Goal: Check status

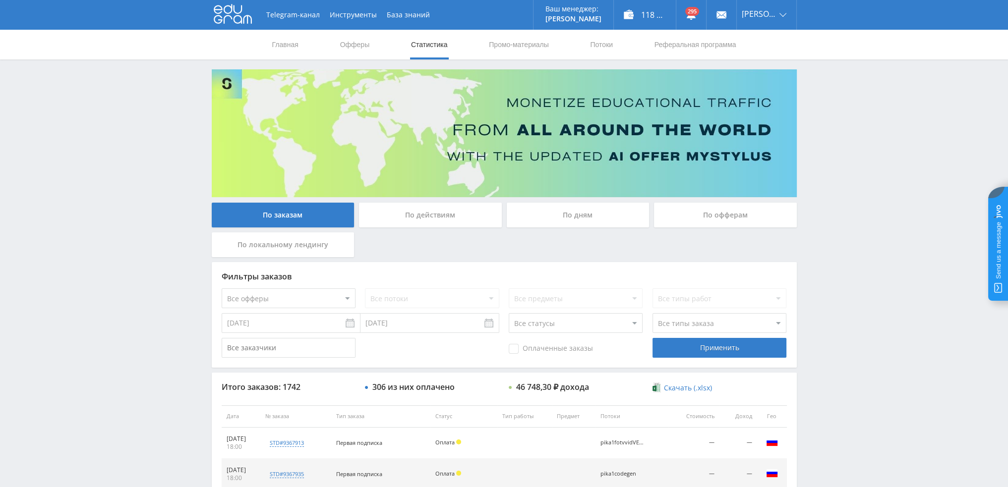
click at [577, 224] on div "По дням" at bounding box center [577, 215] width 143 height 25
click at [0, 0] on input "По дням" at bounding box center [0, 0] width 0 height 0
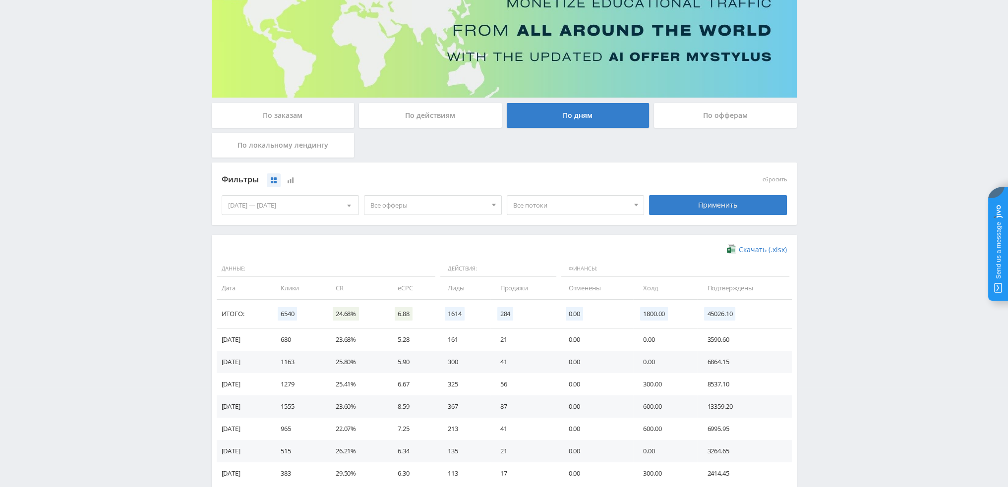
scroll to position [161, 0]
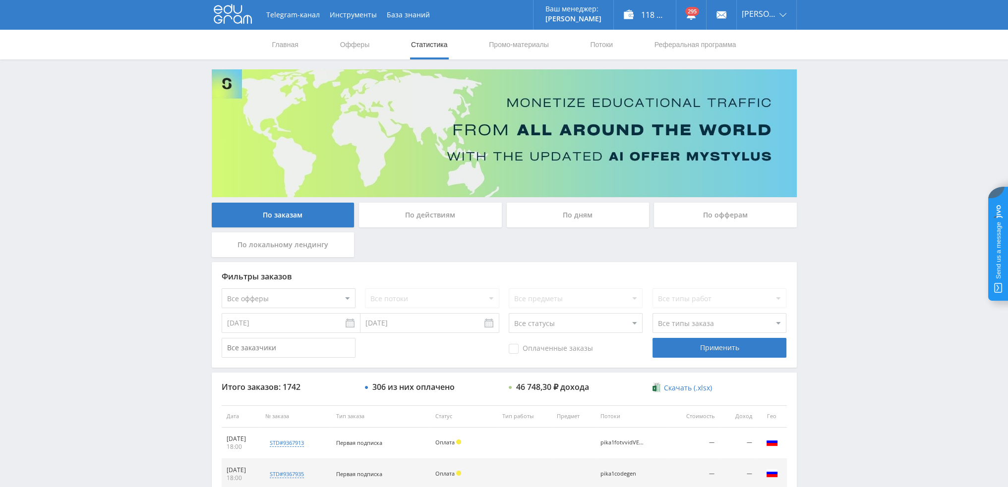
scroll to position [343, 0]
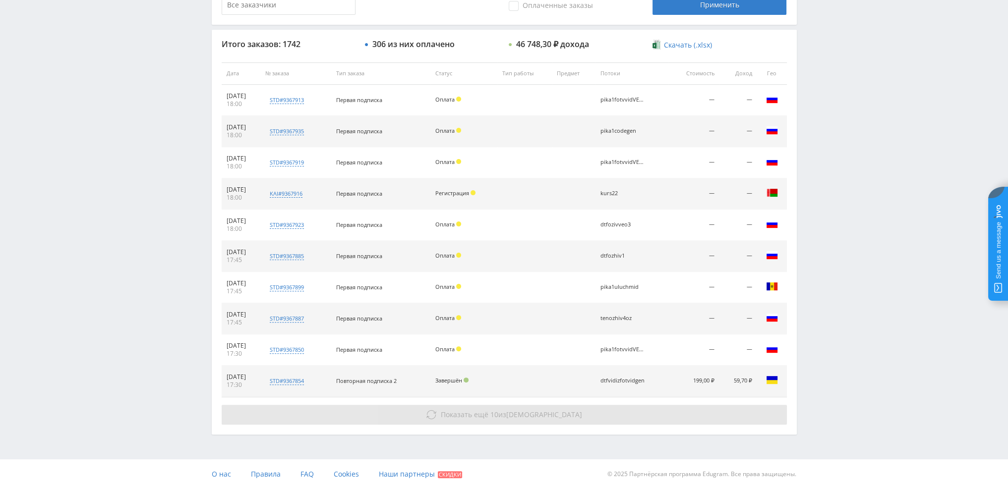
click at [426, 414] on button "Показать ещё 10 из 1732" at bounding box center [504, 415] width 565 height 20
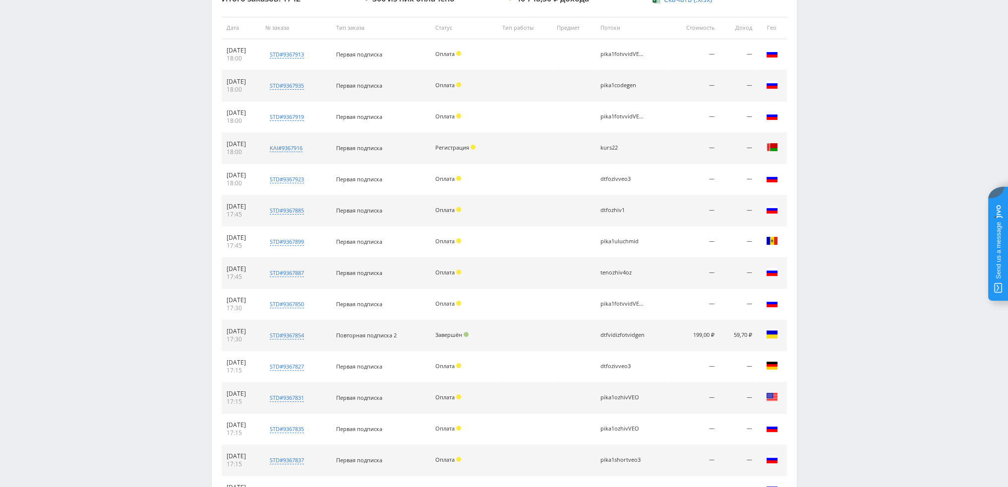
scroll to position [654, 0]
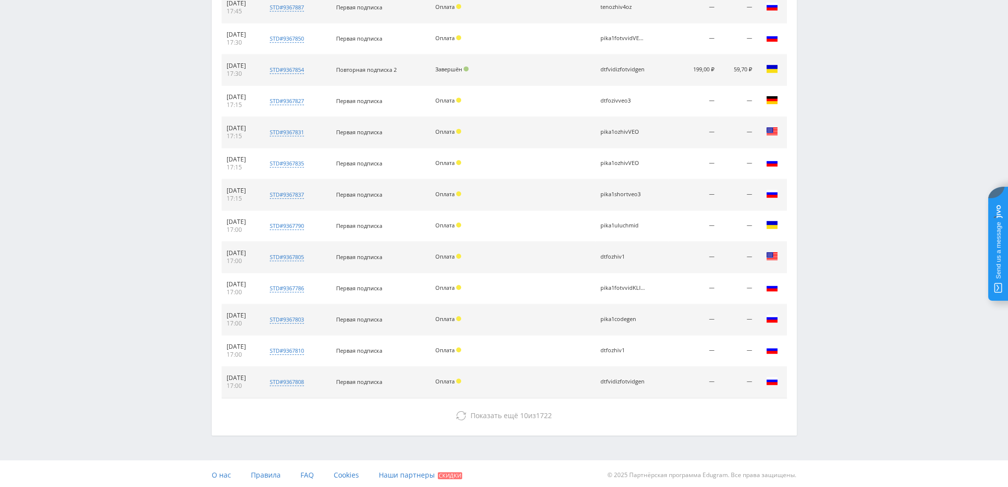
click at [500, 423] on div "Итого заказов: 1742 306 из них оплачено 46 748,30 ₽ дохода Скачать (.xlsx) Дата…" at bounding box center [504, 77] width 585 height 717
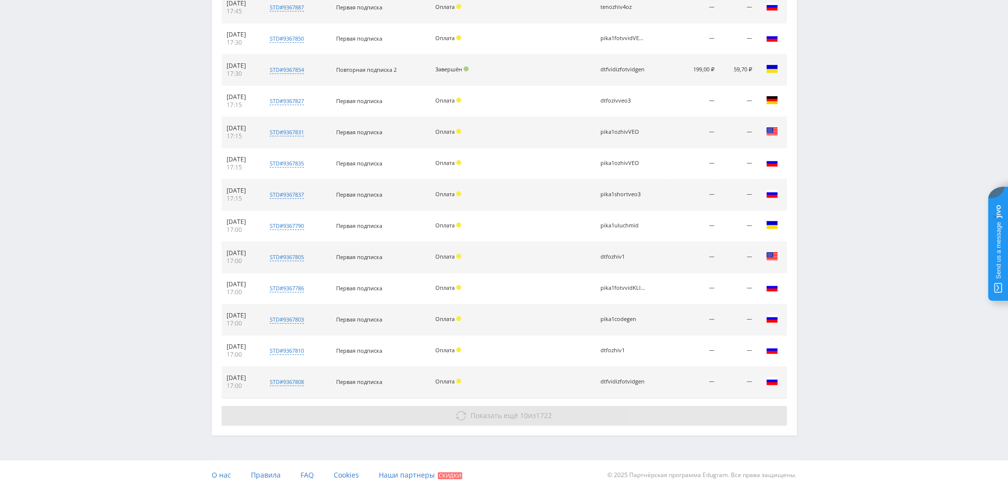
click at [529, 412] on span "Показать ещё 10 из 1722" at bounding box center [510, 415] width 81 height 9
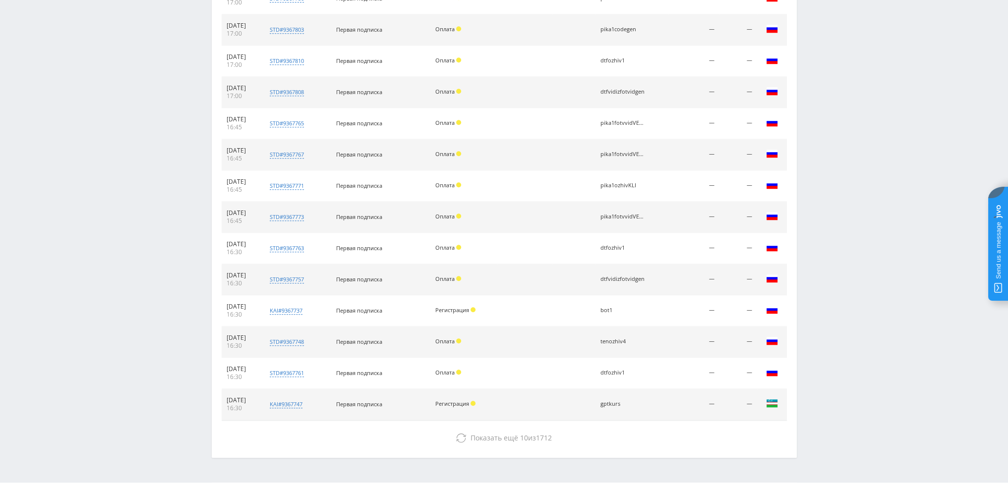
scroll to position [965, 0]
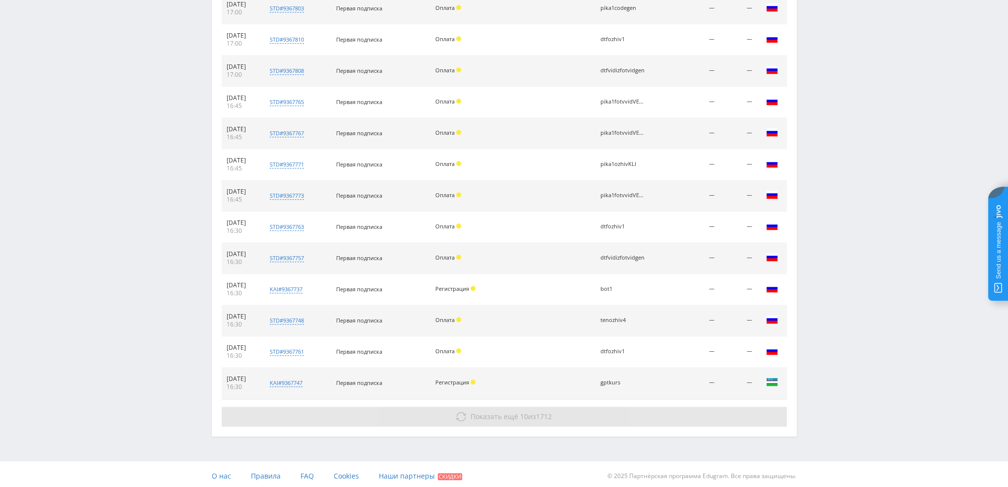
click at [520, 416] on span "10" at bounding box center [524, 416] width 8 height 9
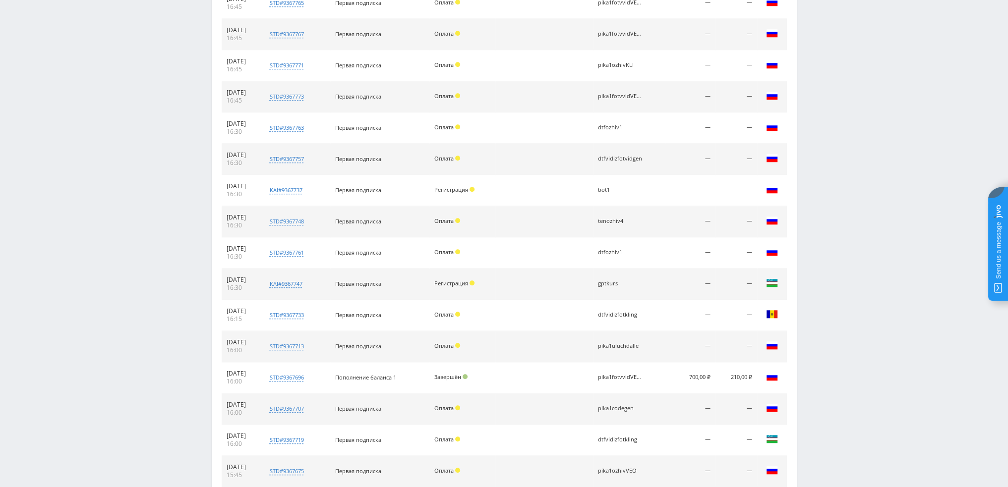
scroll to position [1277, 0]
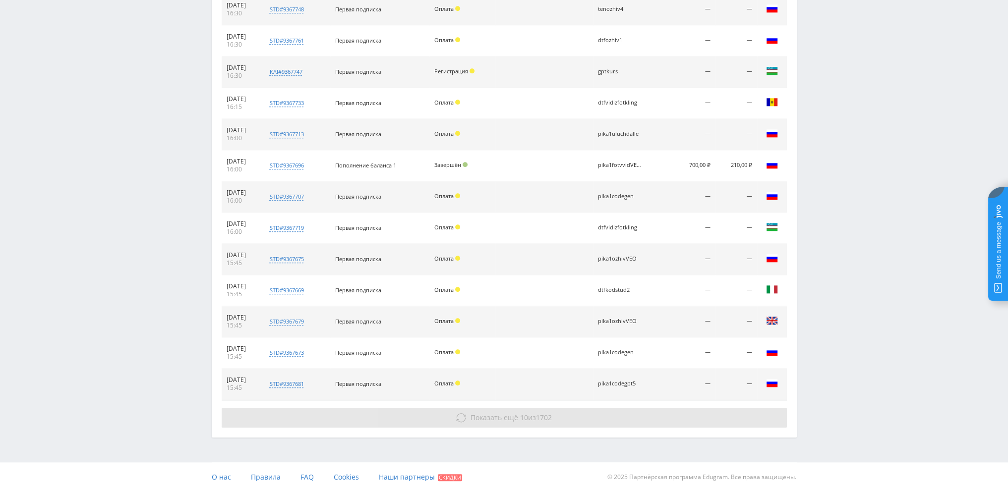
click at [508, 420] on button "Показать ещё 10 из 1702" at bounding box center [504, 418] width 565 height 20
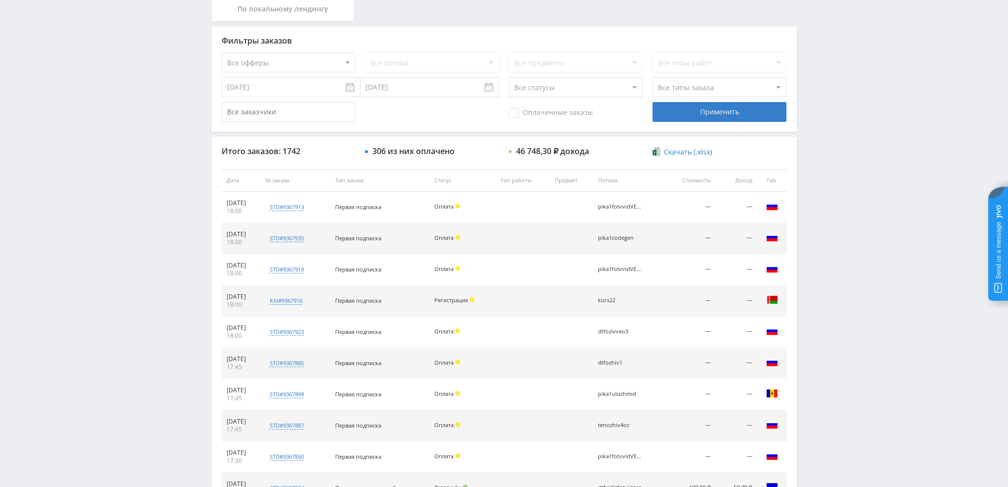
scroll to position [0, 0]
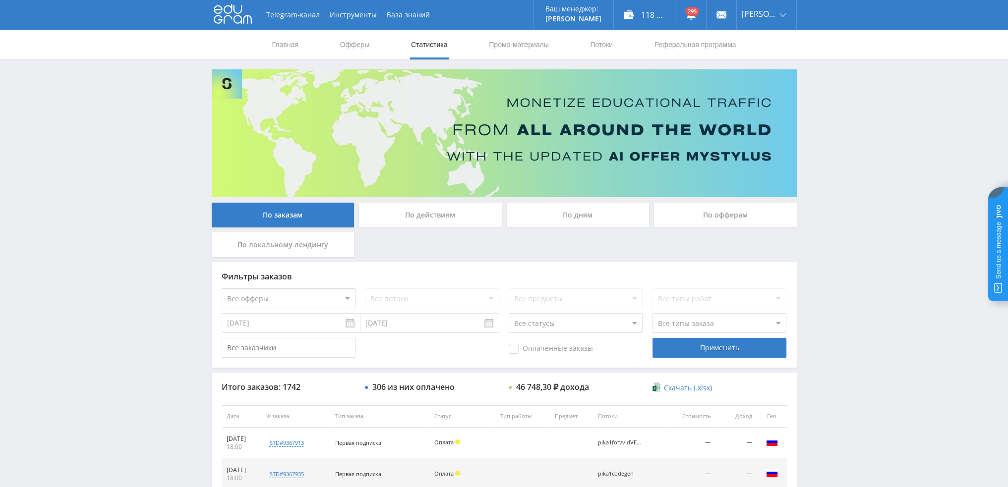
click at [545, 218] on div "По дням" at bounding box center [577, 215] width 143 height 25
click at [0, 0] on input "По дням" at bounding box center [0, 0] width 0 height 0
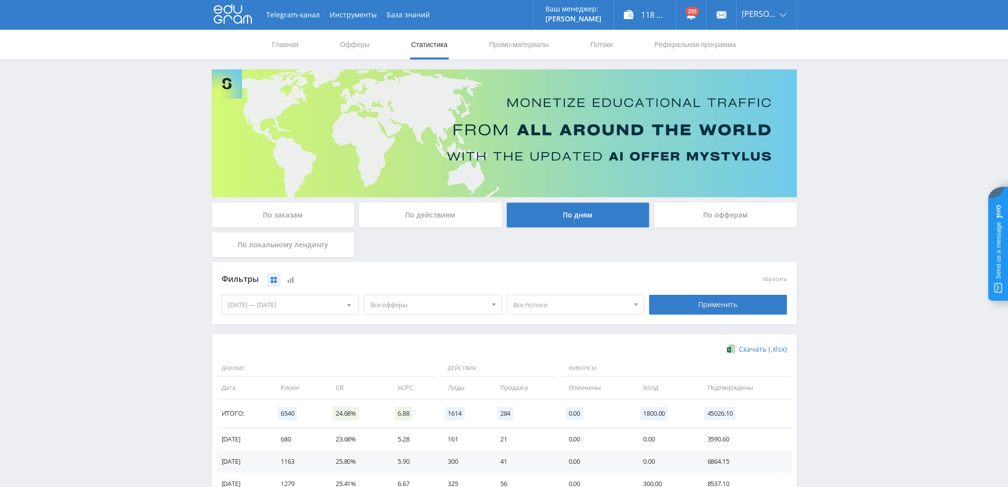
click at [446, 316] on div "Все офферы Все офферы MyStylus MyStylus - Revshare Кампус AI [GEOGRAPHIC_DATA] …" at bounding box center [432, 305] width 143 height 28
click at [430, 313] on span "Все офферы" at bounding box center [428, 304] width 116 height 19
click at [398, 403] on button "Study AI (RevShare)" at bounding box center [432, 408] width 137 height 14
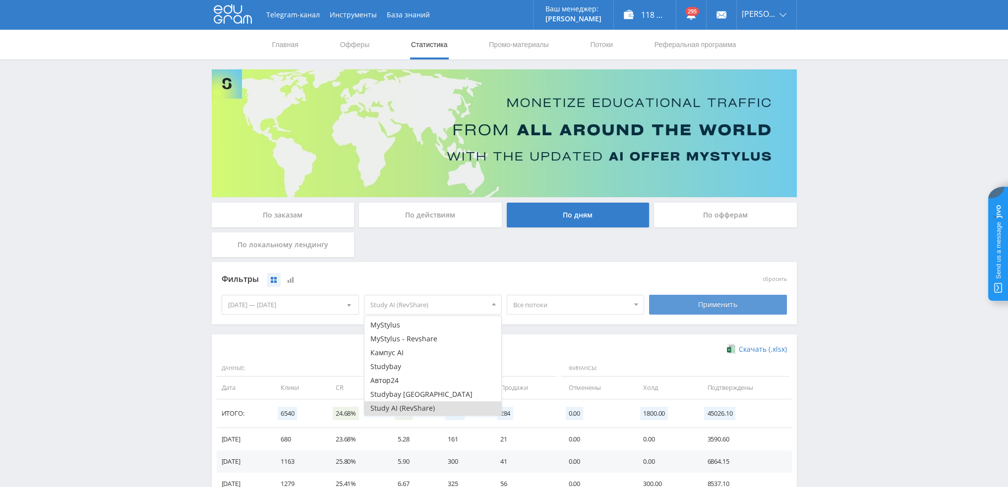
click at [669, 300] on div "Применить" at bounding box center [718, 305] width 138 height 20
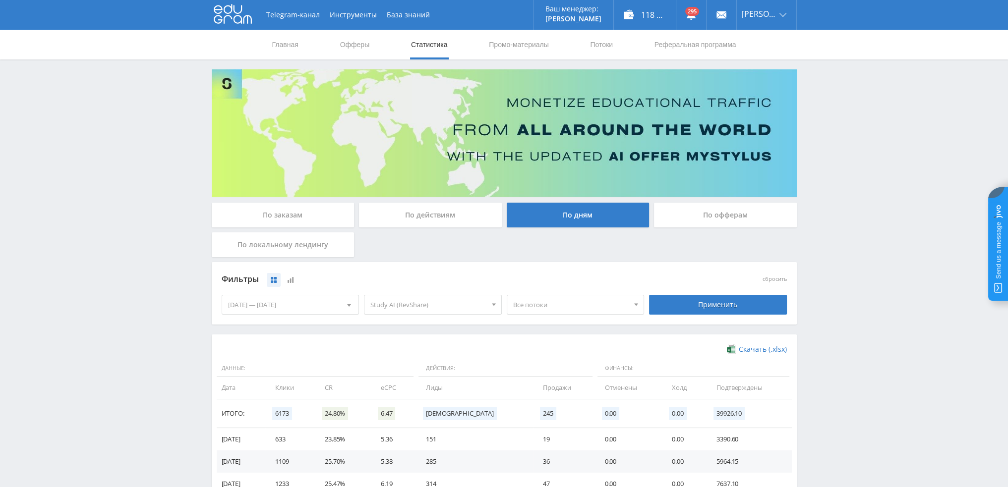
click at [416, 313] on span "Study AI (RevShare)" at bounding box center [428, 304] width 116 height 19
click at [392, 409] on button "Study AI (RevShare)" at bounding box center [432, 408] width 137 height 14
click at [401, 353] on button "Кампус AI" at bounding box center [432, 353] width 137 height 14
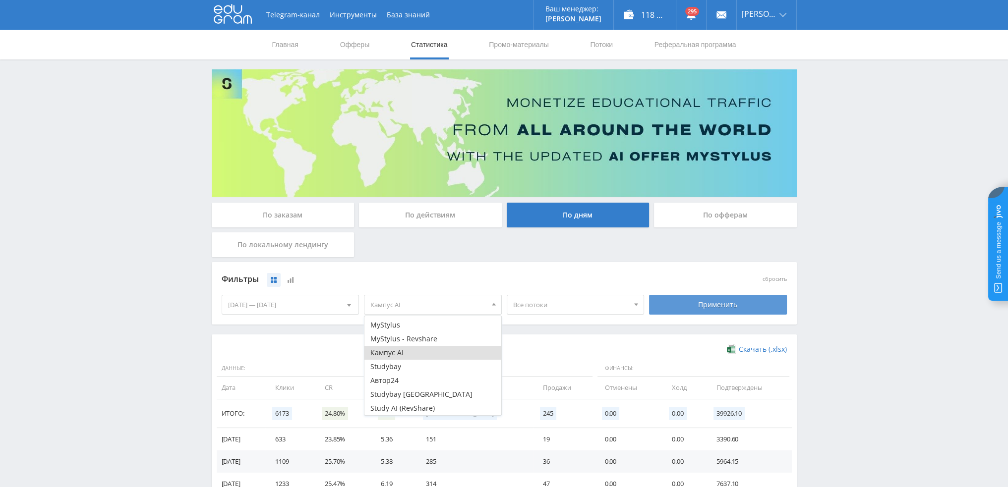
click at [700, 308] on div "Применить" at bounding box center [718, 305] width 138 height 20
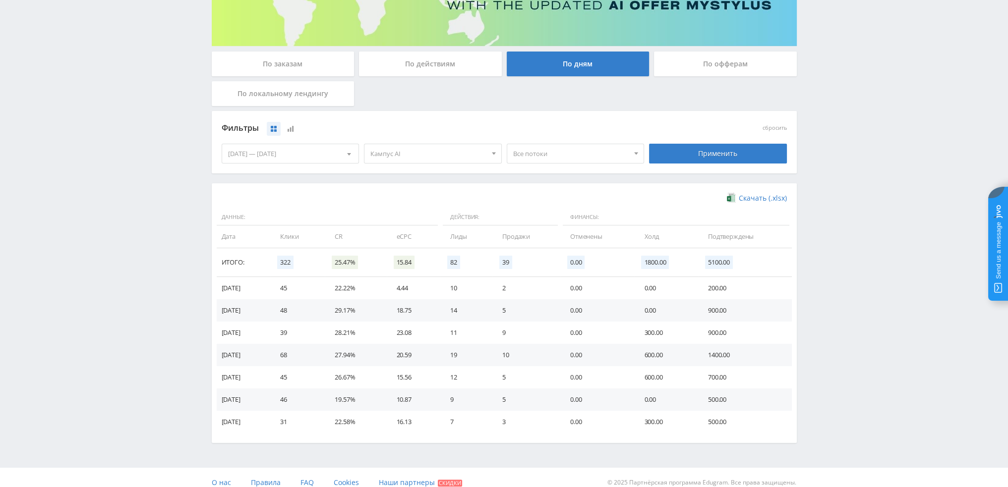
scroll to position [161, 0]
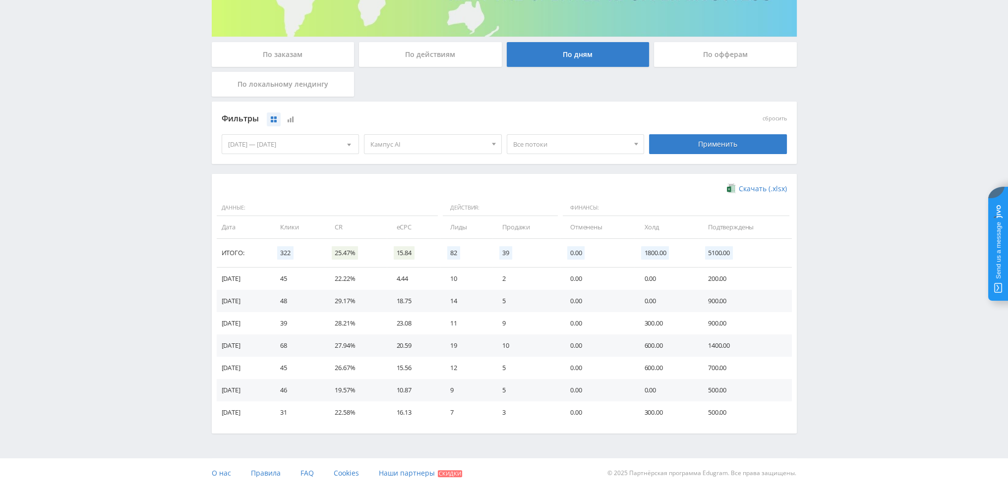
click at [431, 141] on span "Кампус AI" at bounding box center [428, 144] width 116 height 19
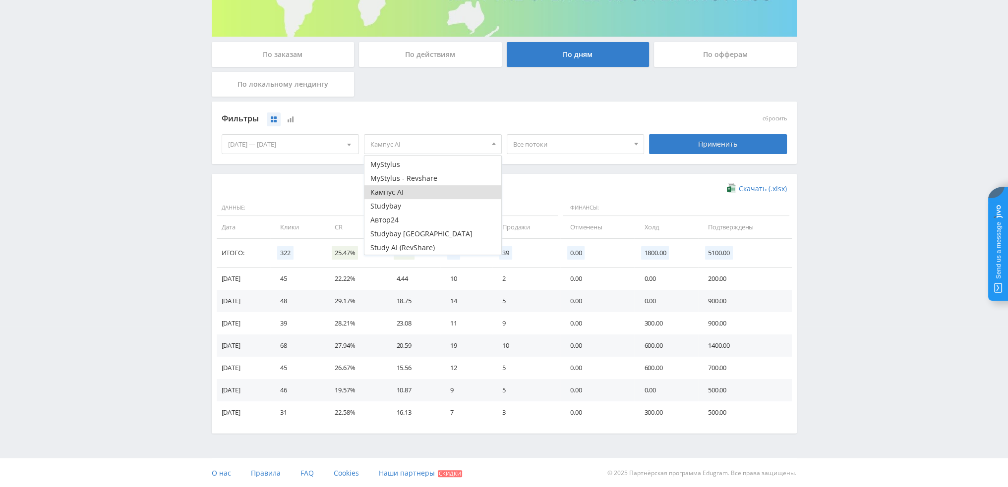
click at [398, 195] on button "Кампус AI" at bounding box center [432, 192] width 137 height 14
click at [406, 248] on button "Study AI (RevShare)" at bounding box center [432, 248] width 137 height 14
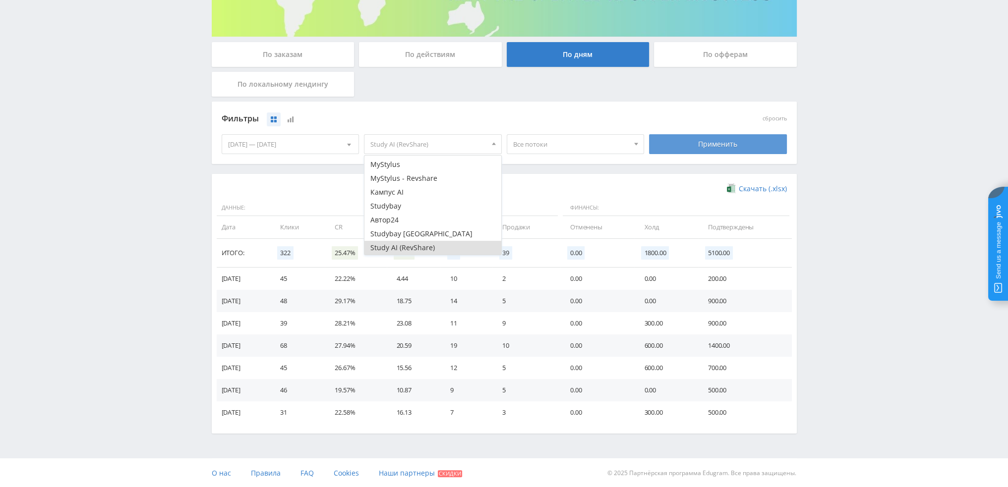
click at [718, 136] on div "Применить" at bounding box center [718, 144] width 138 height 20
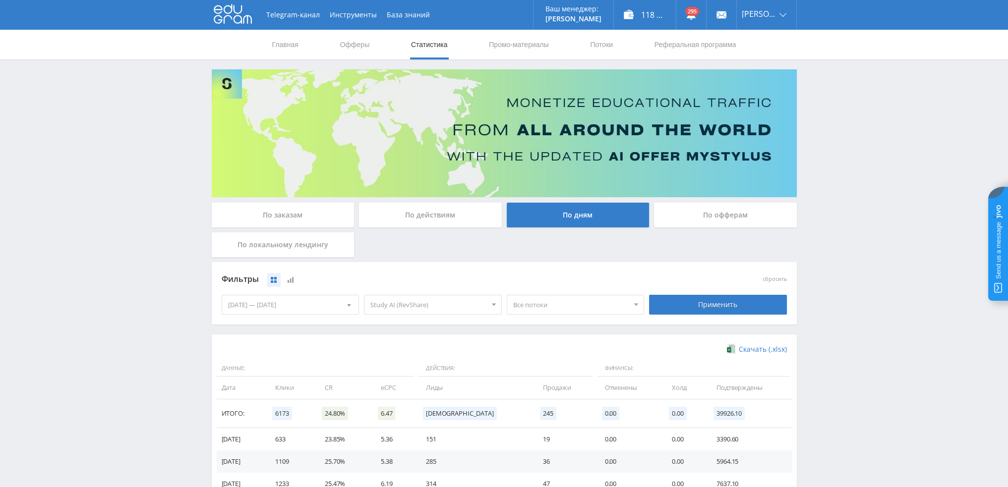
click at [549, 303] on span "Все потоки" at bounding box center [571, 304] width 116 height 19
click at [558, 364] on button "pika1shortveo3" at bounding box center [575, 365] width 137 height 14
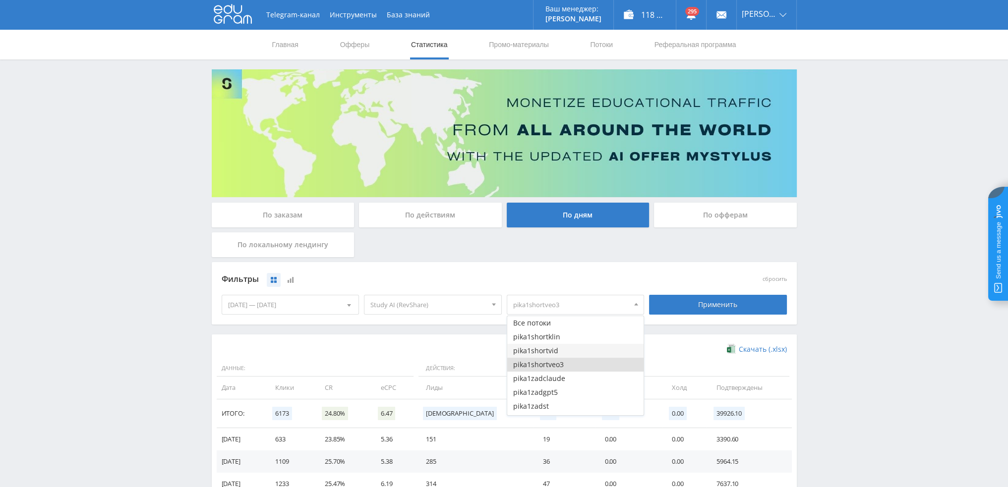
click at [559, 351] on button "pika1shortvid" at bounding box center [575, 351] width 137 height 14
click at [562, 336] on button "pika1shortklin" at bounding box center [575, 337] width 137 height 14
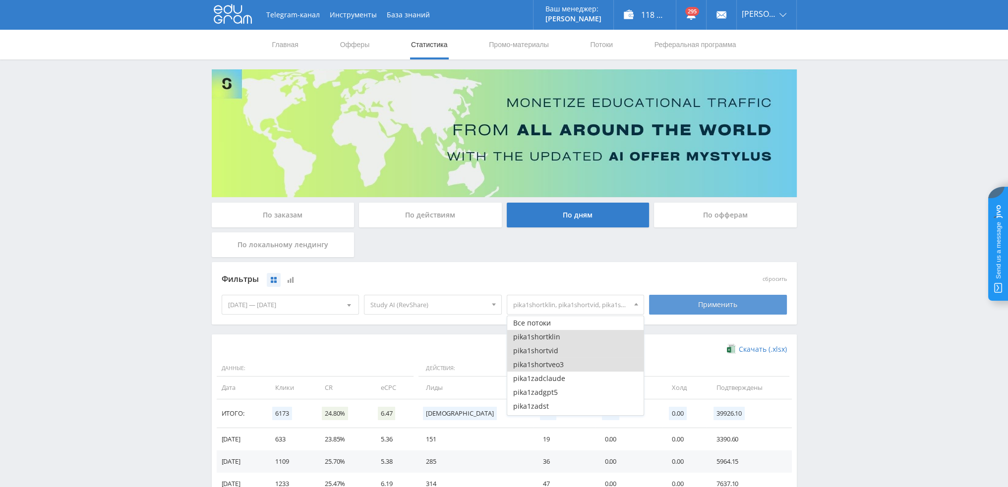
click at [696, 306] on div "Применить" at bounding box center [718, 305] width 138 height 20
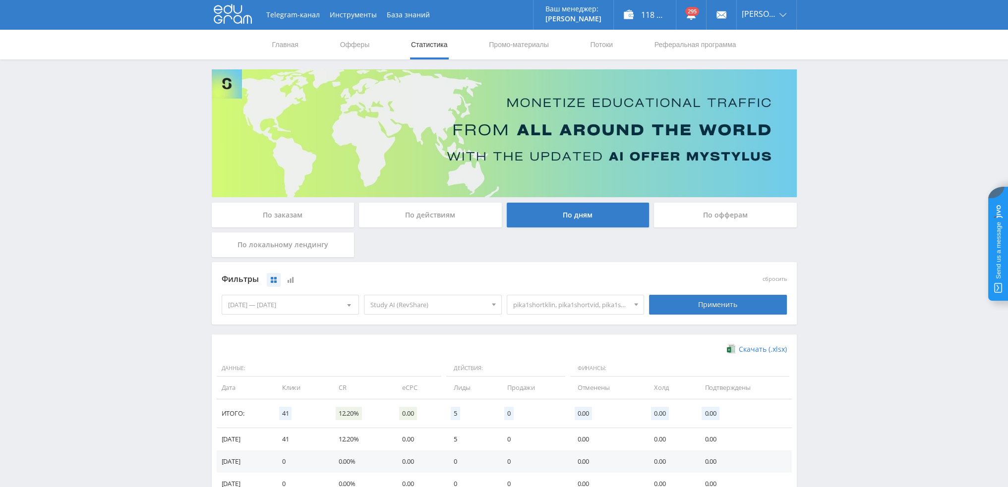
click at [558, 308] on span "pika1shortklin, pika1shortvid, pika1shortveo3" at bounding box center [571, 304] width 116 height 19
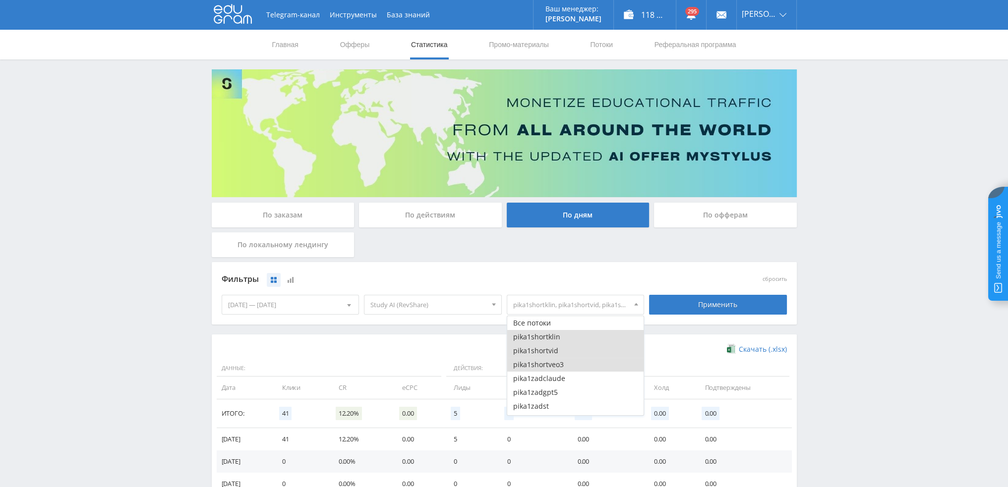
click at [551, 338] on button "pika1shortklin" at bounding box center [575, 337] width 137 height 14
click at [551, 349] on button "pika1shortvid" at bounding box center [575, 351] width 137 height 14
click at [552, 366] on button "pika1shortveo3" at bounding box center [575, 365] width 137 height 14
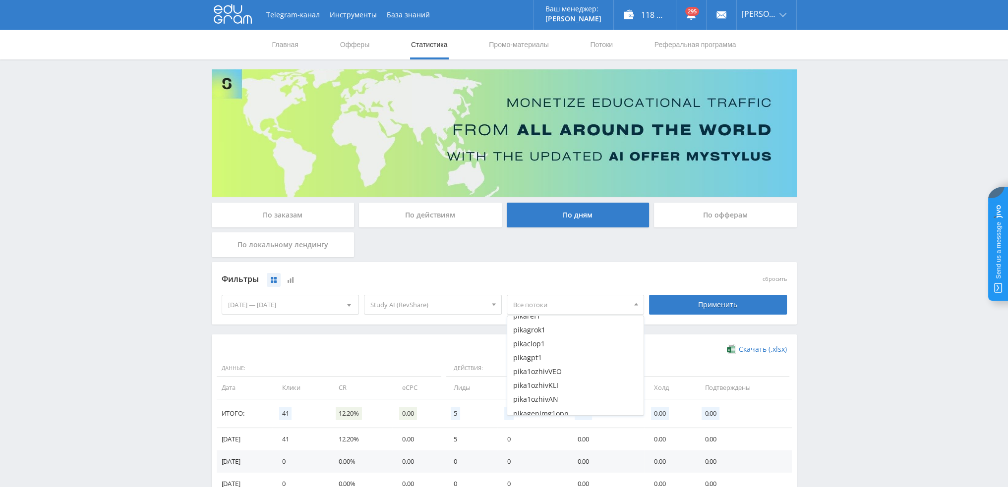
scroll to position [347, 0]
click at [565, 370] on button "pika1ozhivVEO" at bounding box center [575, 366] width 137 height 14
click at [562, 378] on button "pika1ozhivKLI" at bounding box center [575, 380] width 137 height 14
click at [562, 391] on button "pika1ozhivAN" at bounding box center [575, 394] width 137 height 14
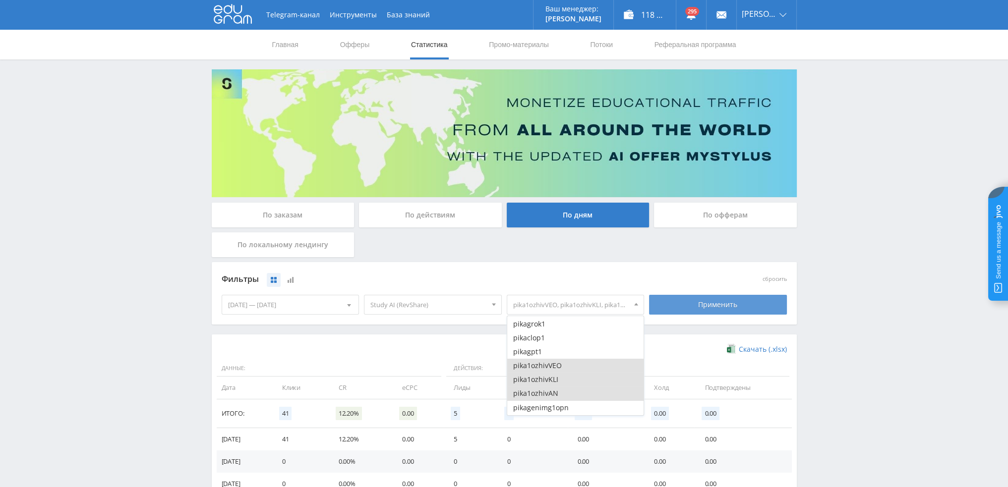
click at [698, 308] on div "Применить" at bounding box center [718, 305] width 138 height 20
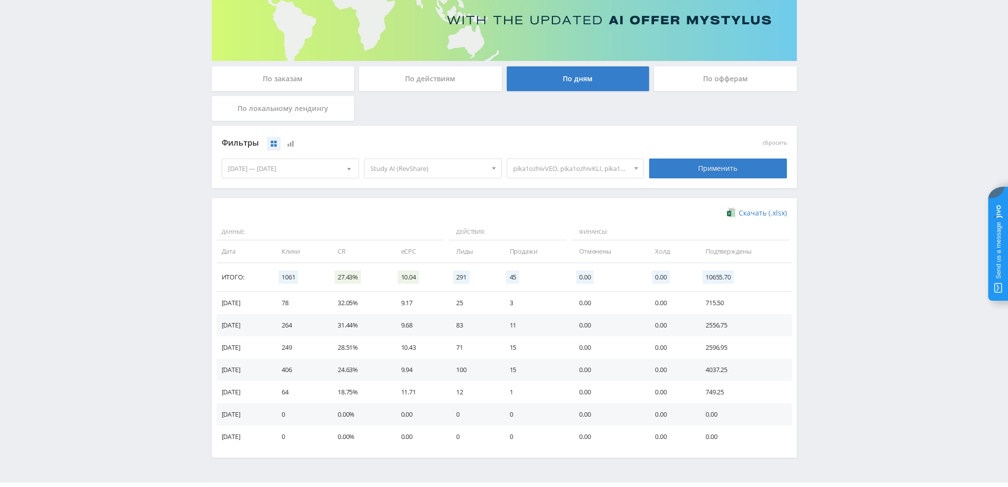
scroll to position [149, 0]
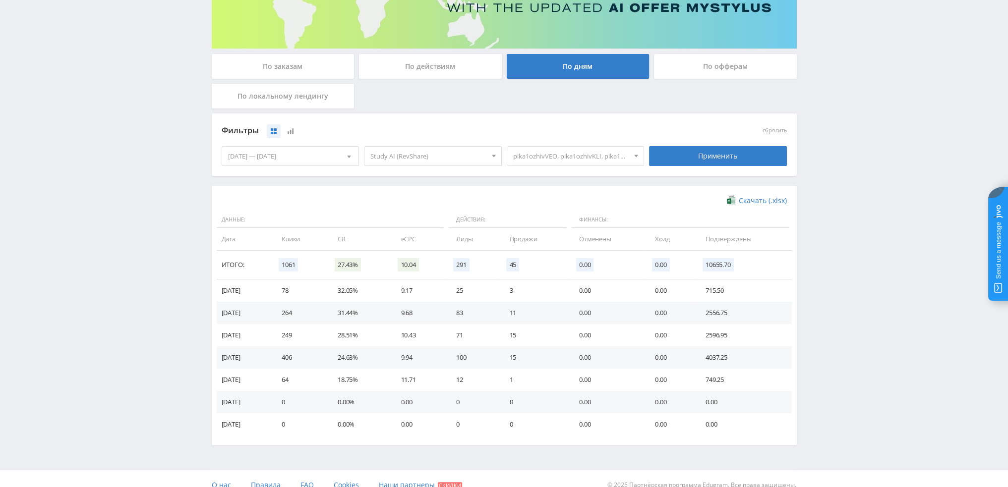
click at [573, 159] on span "pika1ozhivVEO, pika1ozhivKLI, pika1ozhivAN" at bounding box center [571, 156] width 116 height 19
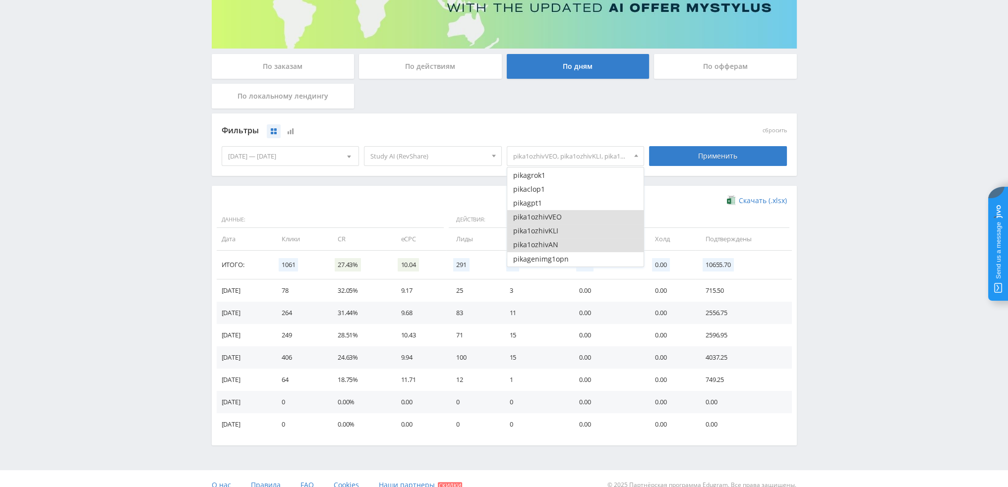
click at [553, 217] on button "pika1ozhivVEO" at bounding box center [575, 217] width 137 height 14
drag, startPoint x: 555, startPoint y: 231, endPoint x: 557, endPoint y: 241, distance: 10.1
click at [555, 232] on button "pika1ozhivKLI" at bounding box center [575, 231] width 137 height 14
click at [557, 245] on button "pika1ozhivAN" at bounding box center [575, 245] width 137 height 14
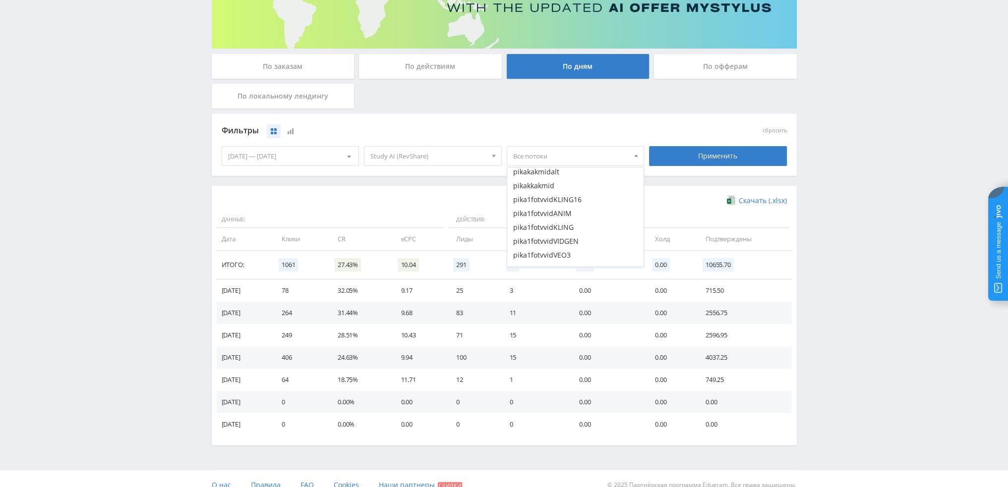
scroll to position [496, 0]
click at [555, 194] on button "pika1fotvvidKLING16" at bounding box center [575, 194] width 137 height 14
click at [555, 207] on button "pika1fotvvidANIM" at bounding box center [575, 208] width 137 height 14
click at [555, 221] on button "pika1fotvvidKLING" at bounding box center [575, 222] width 137 height 14
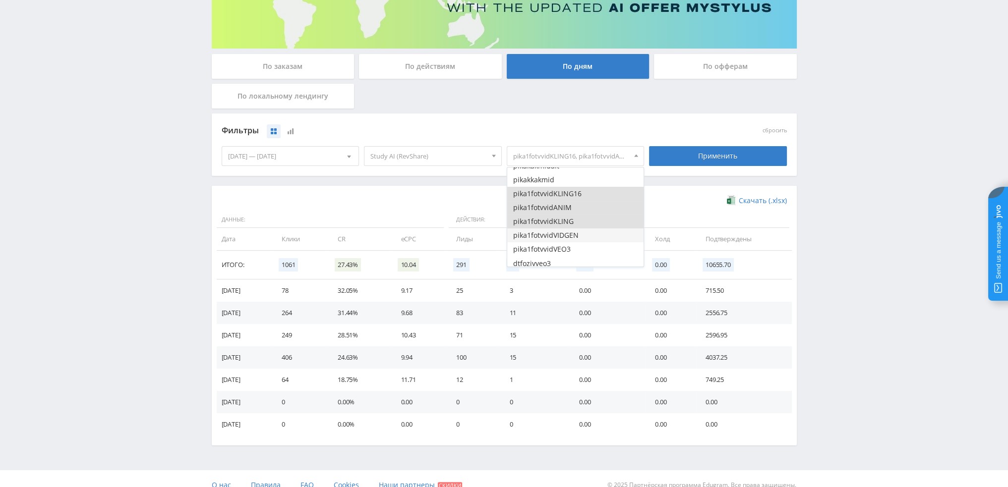
click at [556, 231] on button "pika1fotvvidVIDGEN" at bounding box center [575, 235] width 137 height 14
click at [558, 245] on button "pika1fotvvidVEO3" at bounding box center [575, 249] width 137 height 14
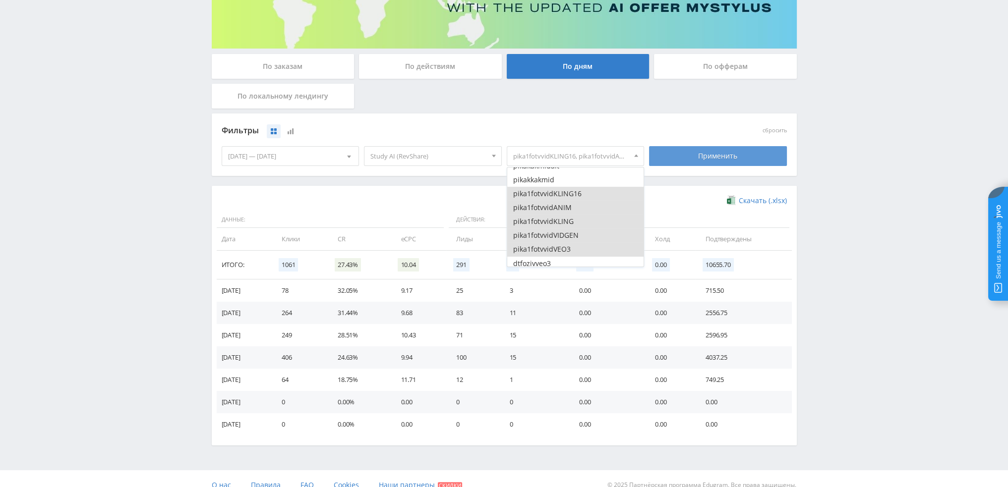
click at [686, 159] on div "Применить" at bounding box center [718, 156] width 138 height 20
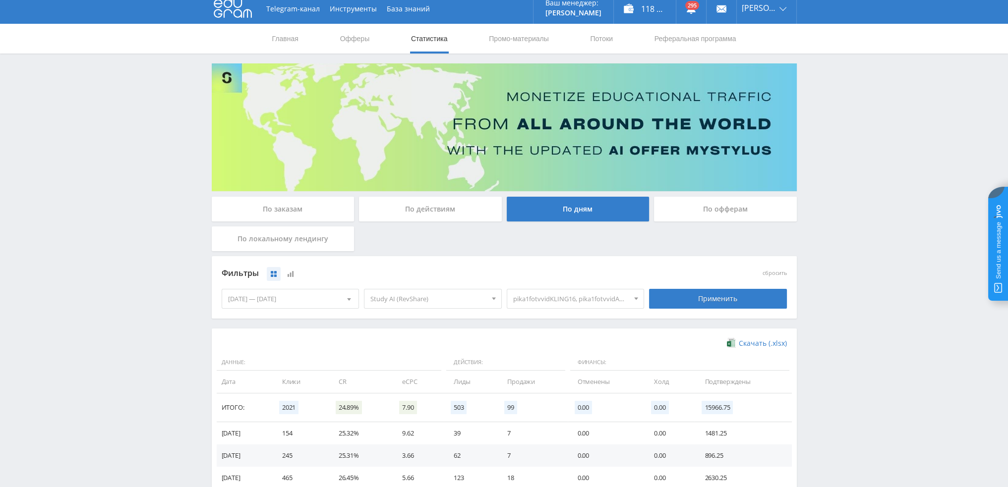
scroll to position [0, 0]
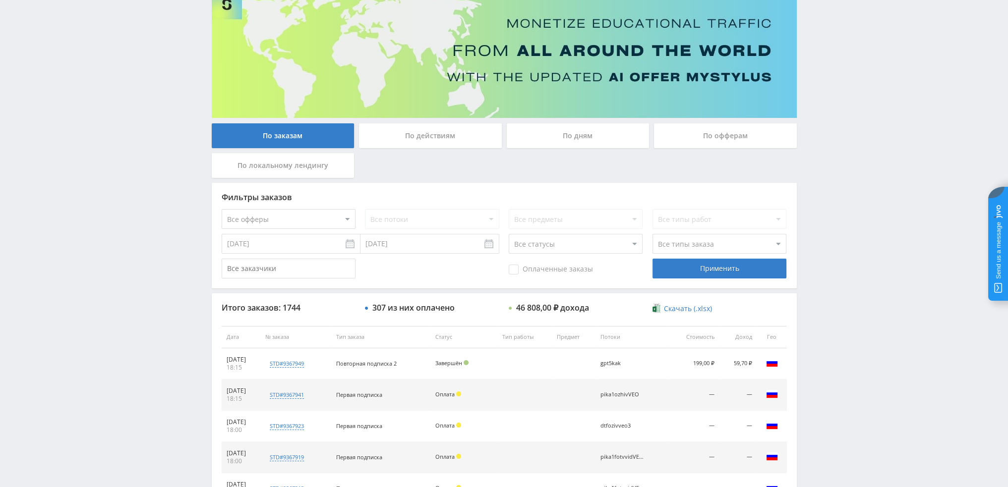
scroll to position [46, 0]
